Goal: Information Seeking & Learning: Learn about a topic

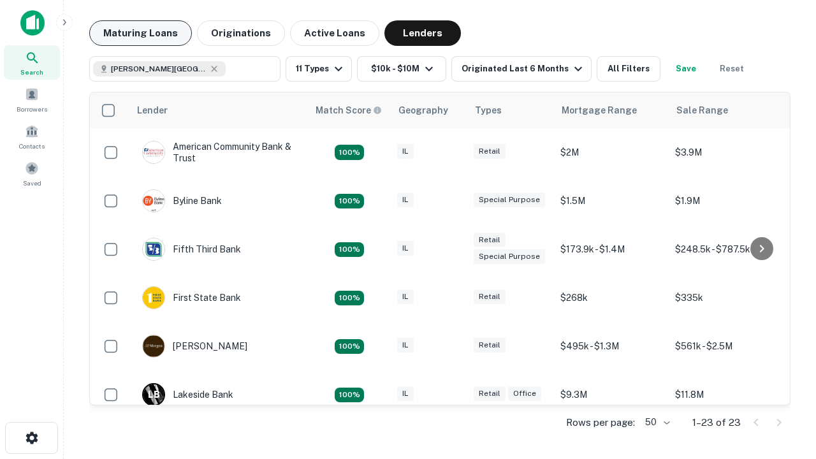
click at [140, 33] on button "Maturing Loans" at bounding box center [140, 33] width 103 height 26
